Goal: Information Seeking & Learning: Learn about a topic

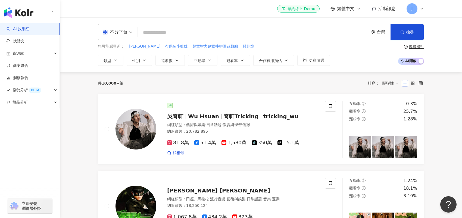
click at [124, 35] on div "不分平台" at bounding box center [114, 32] width 25 height 9
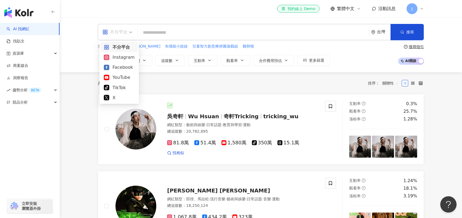
click at [162, 80] on div "共 10,000+ 筆 排序： 關聯性" at bounding box center [261, 83] width 326 height 9
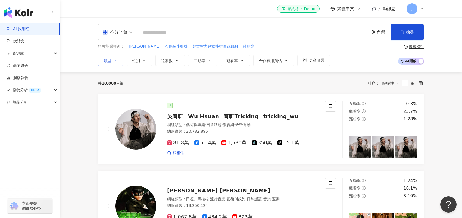
click at [113, 60] on button "類型" at bounding box center [111, 60] width 26 height 11
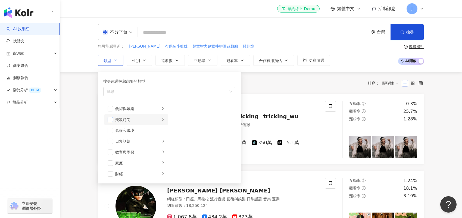
click at [110, 118] on span "button" at bounding box center [110, 119] width 5 height 5
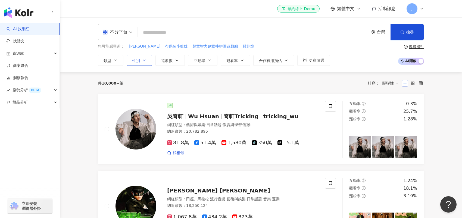
click at [141, 62] on button "性別" at bounding box center [140, 60] width 26 height 11
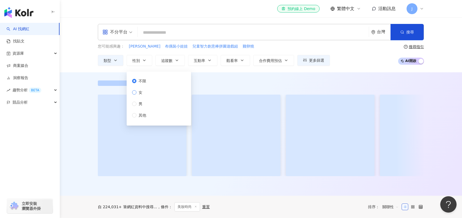
click at [141, 91] on span "女" at bounding box center [140, 92] width 8 height 6
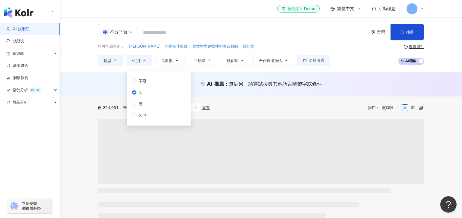
click at [276, 85] on span "無結果，請嘗試搜尋其他語言關鍵字或條件" at bounding box center [275, 84] width 93 height 6
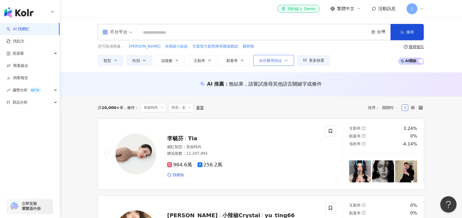
click at [279, 61] on span "合作費用預估" at bounding box center [270, 60] width 23 height 4
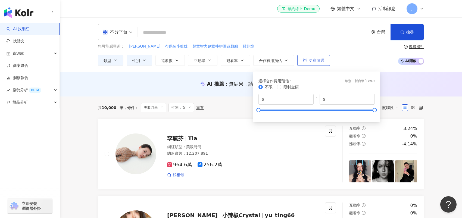
click at [306, 58] on icon "button" at bounding box center [305, 60] width 4 height 4
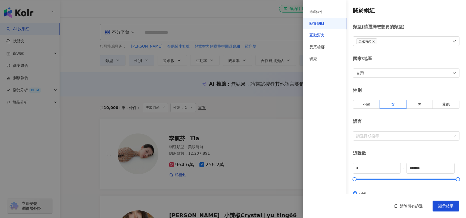
click at [321, 35] on div "互動潛力" at bounding box center [316, 35] width 15 height 5
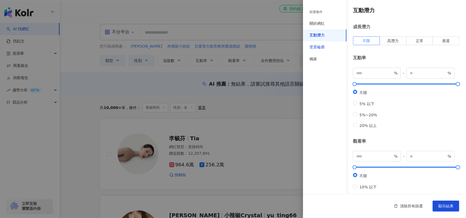
click at [321, 49] on div "受眾輪廓" at bounding box center [316, 47] width 15 height 5
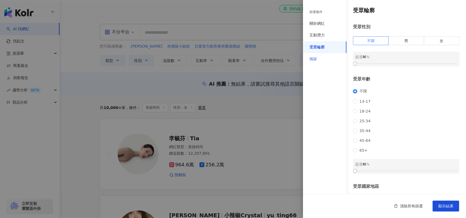
click at [322, 57] on div "獨家" at bounding box center [324, 59] width 43 height 12
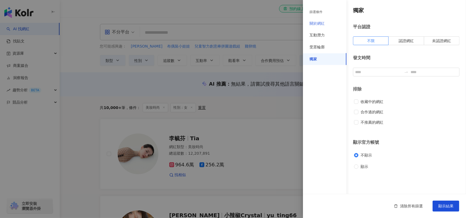
click at [318, 20] on div "關於網紅" at bounding box center [324, 24] width 43 height 12
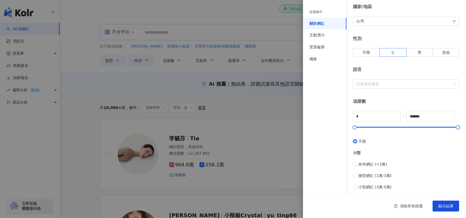
scroll to position [136, 0]
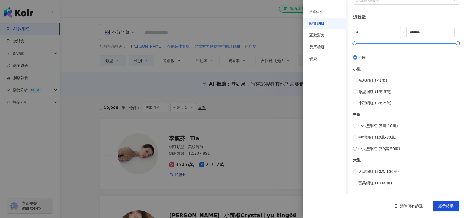
click at [358, 150] on label "中大型網紅 (30萬-50萬)" at bounding box center [406, 149] width 106 height 6
type input "******"
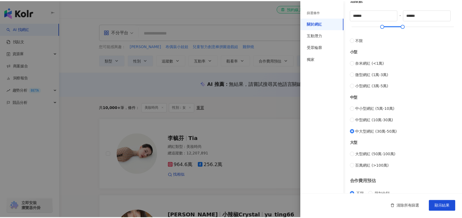
scroll to position [163, 0]
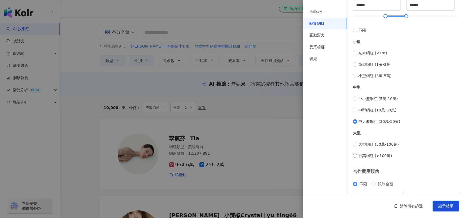
click at [357, 153] on label "百萬網紅 (>100萬)" at bounding box center [406, 156] width 106 height 6
type input "*******"
type input "*********"
click at [357, 143] on label "大型網紅 (50萬-100萬)" at bounding box center [406, 144] width 106 height 6
type input "******"
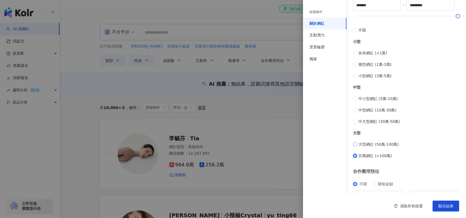
type input "******"
click at [444, 205] on span "顯示結果" at bounding box center [445, 206] width 15 height 4
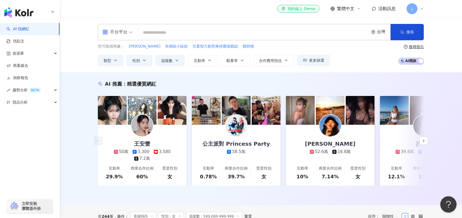
click at [118, 33] on div "不分平台" at bounding box center [114, 32] width 25 height 9
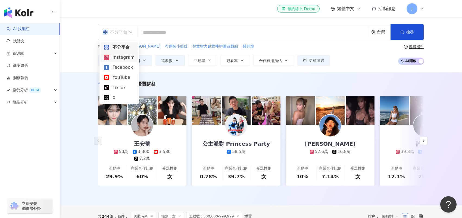
click at [116, 58] on div "Instagram" at bounding box center [119, 57] width 31 height 7
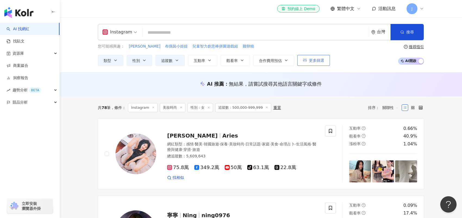
click at [311, 63] on button "更多篩選" at bounding box center [313, 60] width 33 height 11
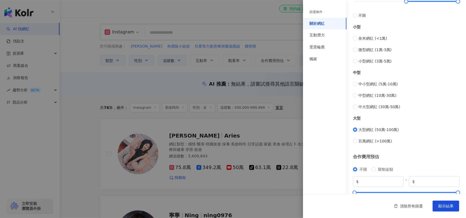
scroll to position [192, 0]
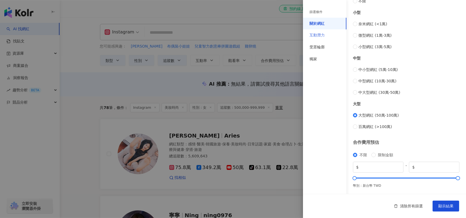
click at [321, 39] on div "互動潛力" at bounding box center [324, 35] width 43 height 12
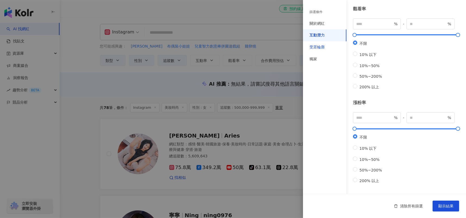
click at [321, 45] on div "受眾輪廓" at bounding box center [316, 47] width 15 height 5
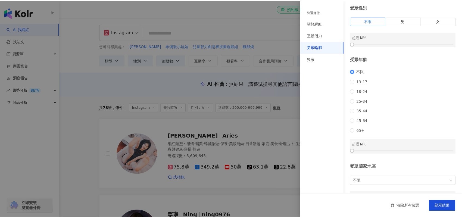
scroll to position [0, 0]
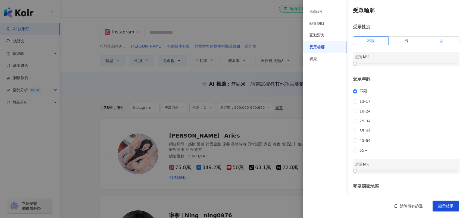
click at [430, 44] on label "女" at bounding box center [441, 40] width 35 height 9
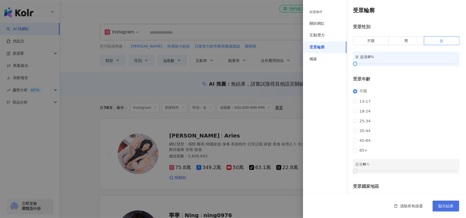
click at [448, 205] on span "顯示結果" at bounding box center [445, 206] width 15 height 4
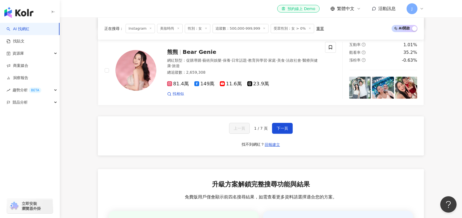
scroll to position [923, 0]
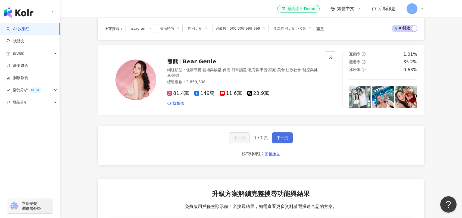
click at [283, 135] on button "下一頁" at bounding box center [282, 137] width 21 height 11
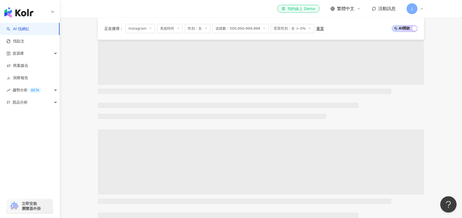
scroll to position [195, 0]
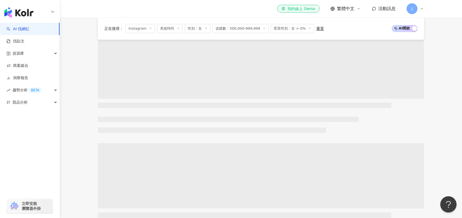
click at [169, 27] on span "美妝時尚" at bounding box center [170, 28] width 26 height 9
click at [160, 30] on span "美妝時尚" at bounding box center [170, 28] width 26 height 9
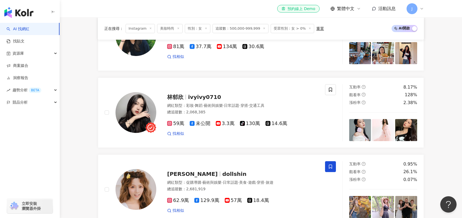
click at [164, 30] on span "美妝時尚" at bounding box center [170, 28] width 26 height 9
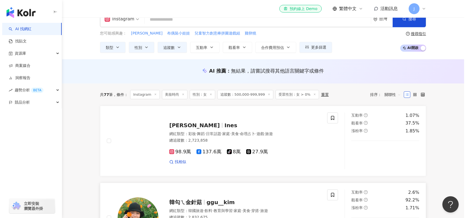
scroll to position [0, 0]
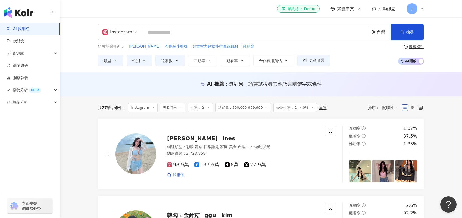
click at [371, 107] on div "排序： 關聯性" at bounding box center [385, 107] width 34 height 9
click at [319, 59] on span "更多篩選" at bounding box center [316, 60] width 15 height 4
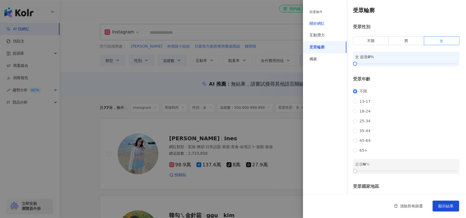
click at [320, 25] on div "關於網紅" at bounding box center [316, 23] width 15 height 5
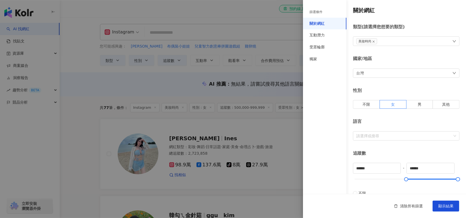
click at [382, 42] on div "美妝時尚" at bounding box center [406, 41] width 106 height 10
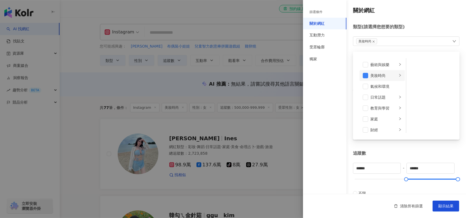
click at [371, 77] on div "美妝時尚" at bounding box center [383, 75] width 27 height 6
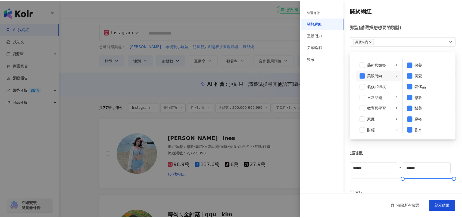
scroll to position [3, 0]
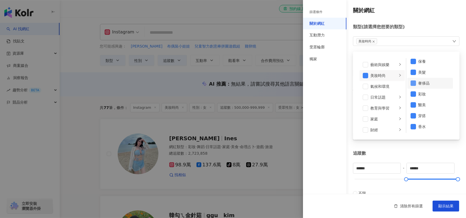
click at [413, 81] on span at bounding box center [412, 82] width 5 height 5
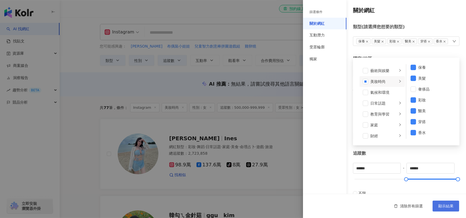
click at [441, 204] on span "顯示結果" at bounding box center [445, 206] width 15 height 4
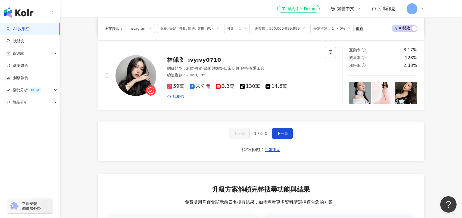
scroll to position [923, 0]
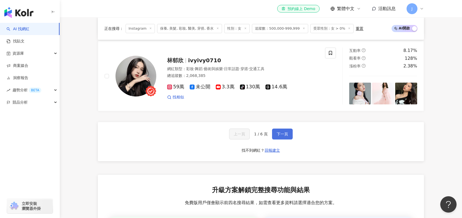
click at [279, 132] on span "下一頁" at bounding box center [281, 134] width 11 height 4
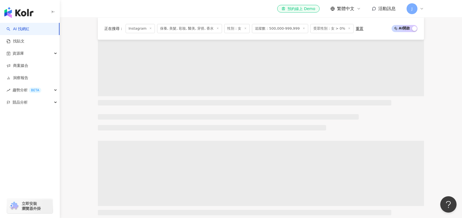
scroll to position [195, 0]
click at [279, 29] on span "追蹤數：500,000-999,999" at bounding box center [280, 28] width 56 height 9
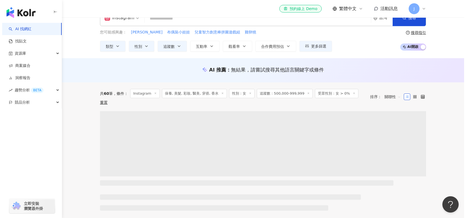
scroll to position [0, 0]
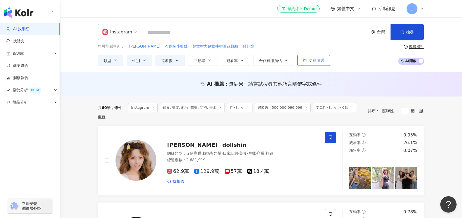
click at [313, 63] on button "更多篩選" at bounding box center [313, 60] width 33 height 11
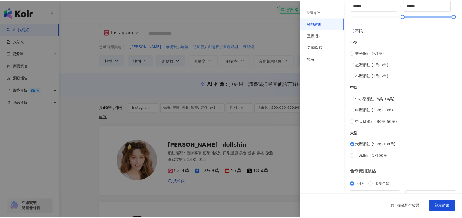
scroll to position [198, 0]
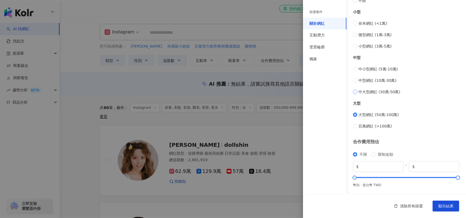
click at [367, 91] on span "中大型網紅 (30萬-50萬)" at bounding box center [379, 92] width 42 height 6
type input "******"
click at [440, 206] on span "顯示結果" at bounding box center [445, 206] width 15 height 4
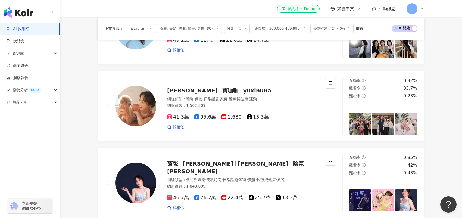
scroll to position [923, 0]
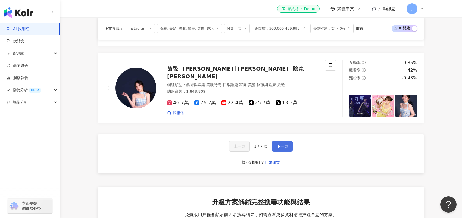
click at [284, 144] on span "下一頁" at bounding box center [281, 146] width 11 height 4
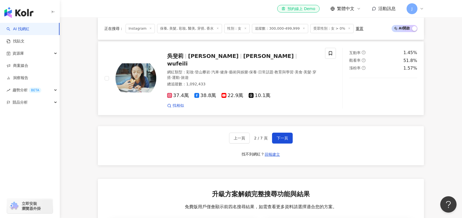
scroll to position [1005, 0]
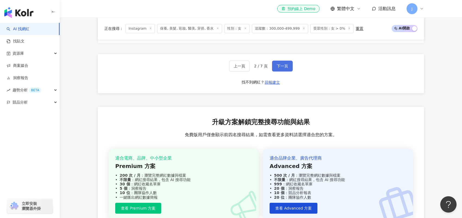
click at [286, 61] on button "下一頁" at bounding box center [282, 66] width 21 height 11
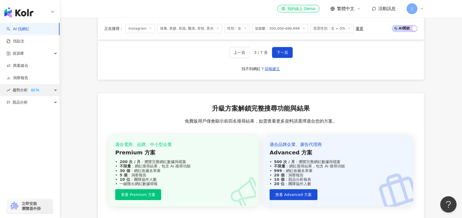
click at [55, 91] on div "趨勢分析 BETA" at bounding box center [29, 90] width 59 height 12
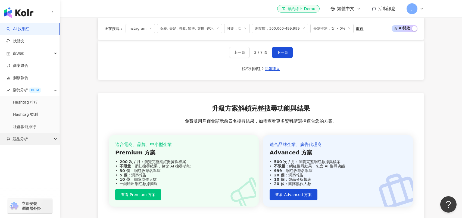
click at [48, 137] on div "競品分析" at bounding box center [29, 139] width 59 height 12
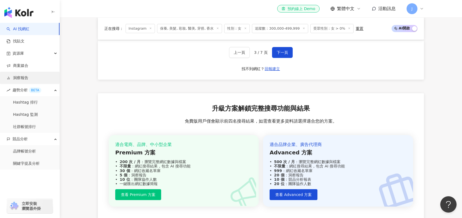
click at [25, 75] on link "洞察報告" at bounding box center [18, 77] width 22 height 5
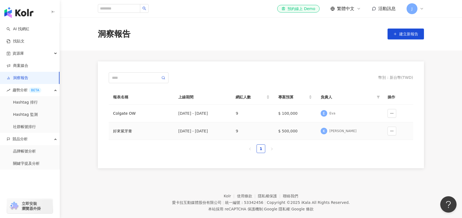
click at [122, 127] on td "好來紫牙膏" at bounding box center [141, 131] width 65 height 18
click at [125, 130] on div "好來紫牙膏" at bounding box center [141, 131] width 56 height 6
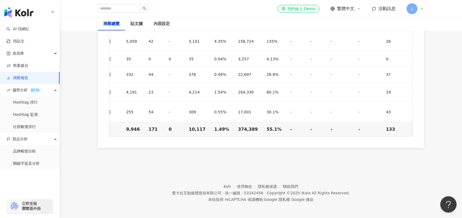
scroll to position [8, 0]
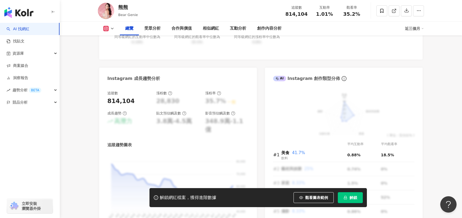
scroll to position [299, 0]
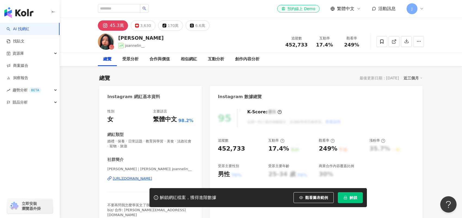
click at [133, 180] on div "[URL][DOMAIN_NAME]" at bounding box center [132, 178] width 39 height 5
